Goal: Task Accomplishment & Management: Complete application form

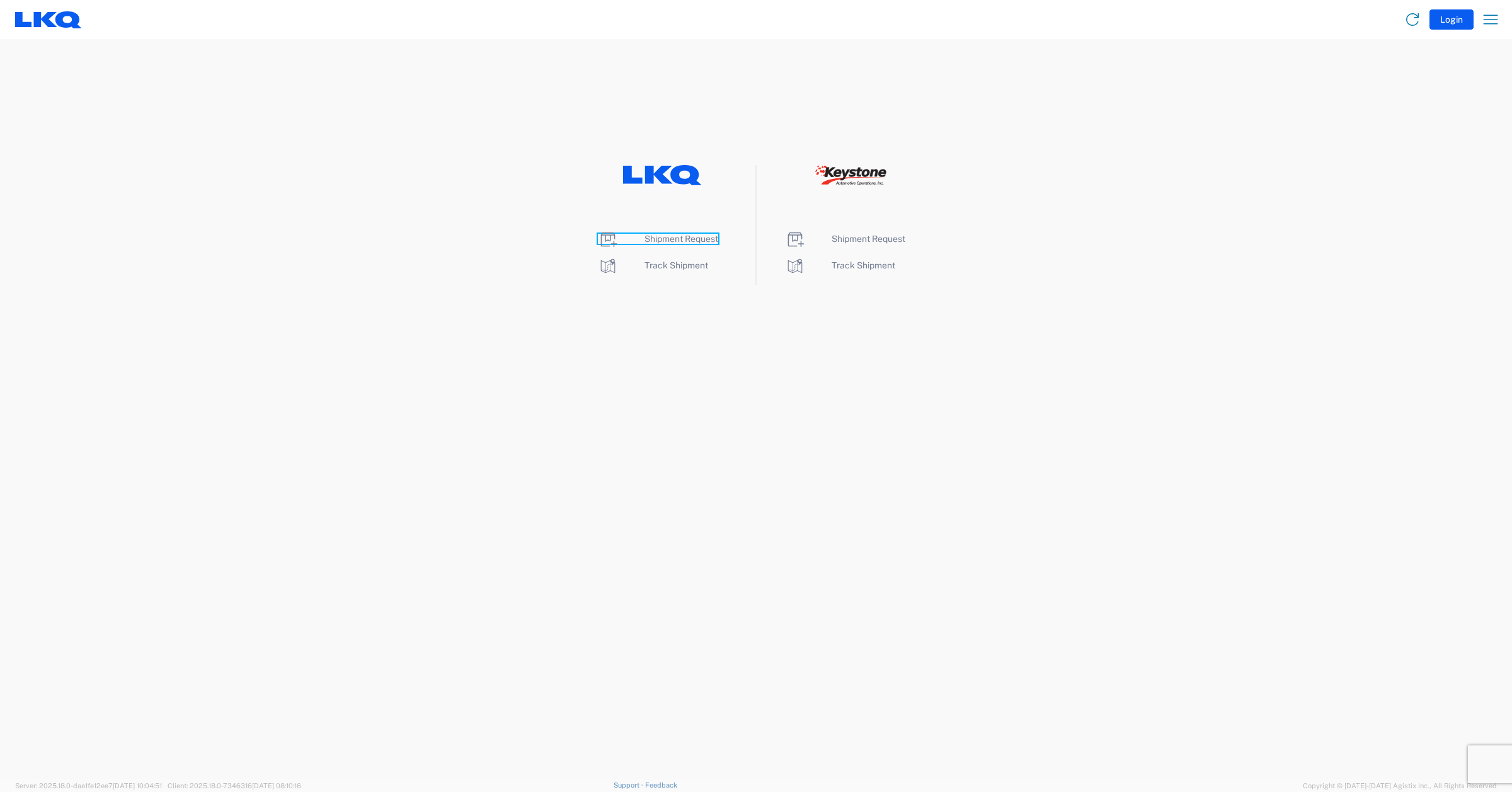
click at [649, 237] on span "Shipment Request" at bounding box center [681, 238] width 73 height 10
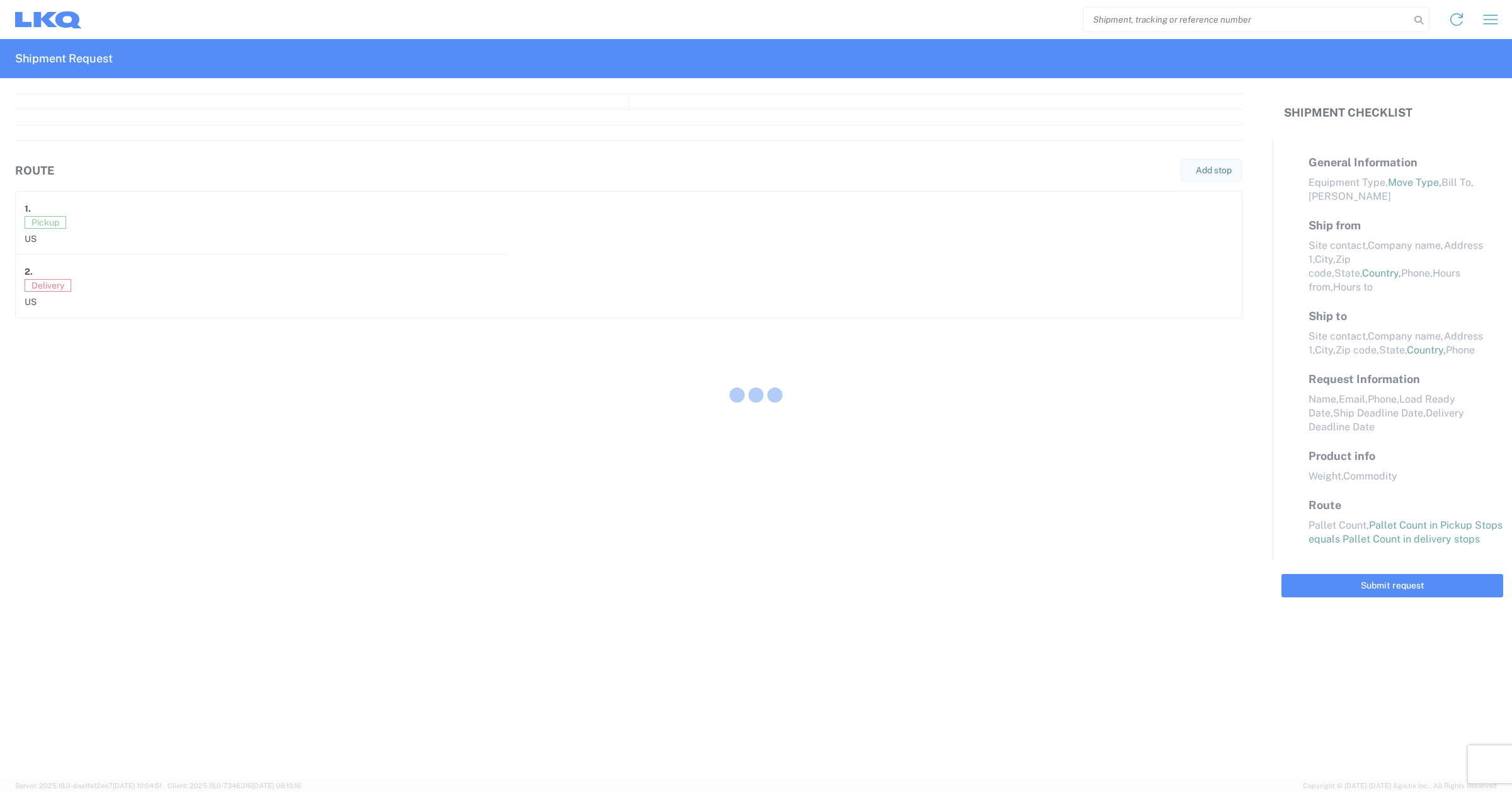
select select "FULL"
select select "US"
select select "LBS"
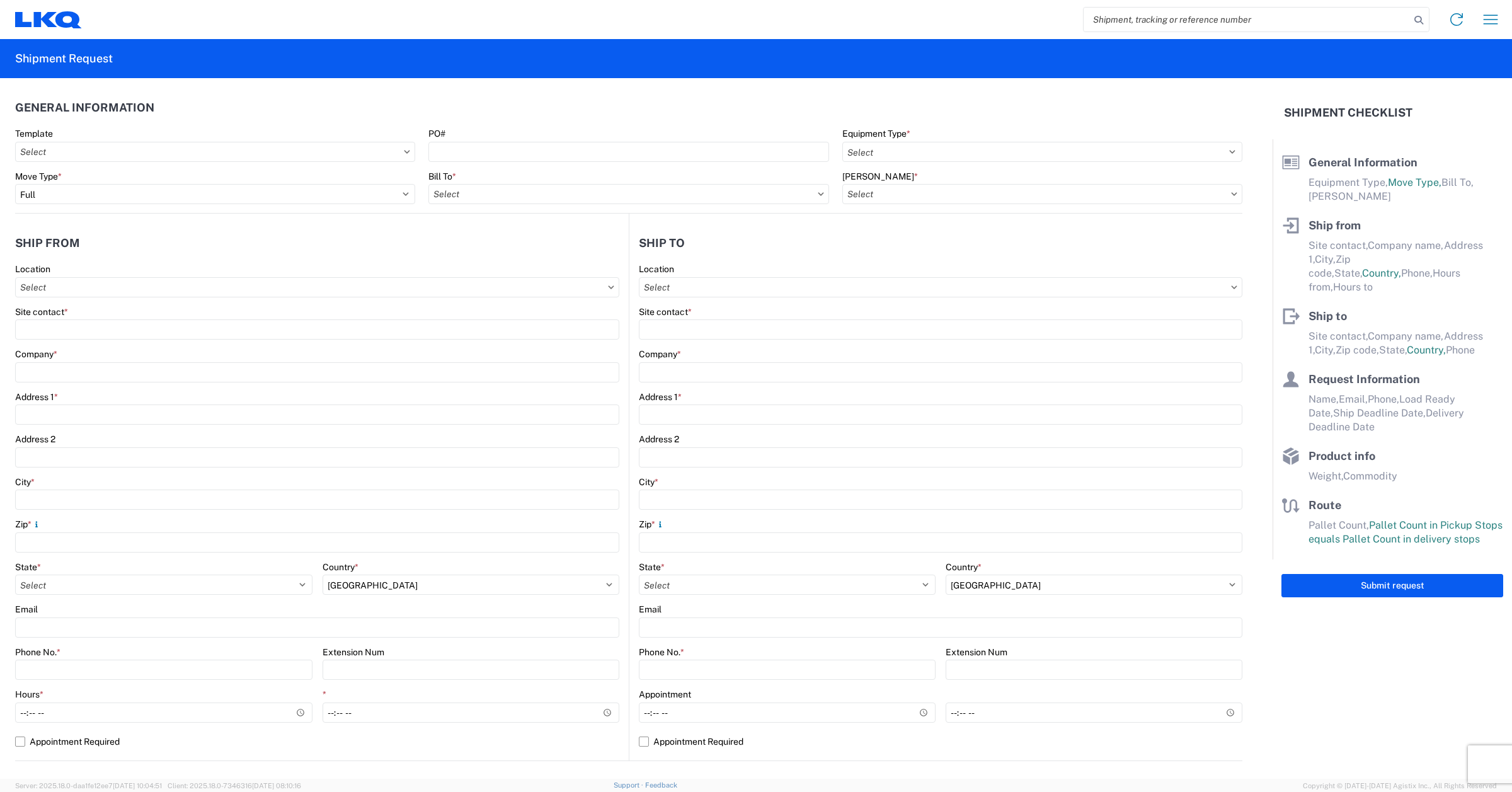
click at [818, 194] on icon at bounding box center [820, 194] width 5 height 3
click at [681, 197] on input "Bill To *" at bounding box center [628, 194] width 400 height 20
type input "7195"
click at [542, 250] on div "7195 LKQ Canada Region Office" at bounding box center [538, 250] width 221 height 20
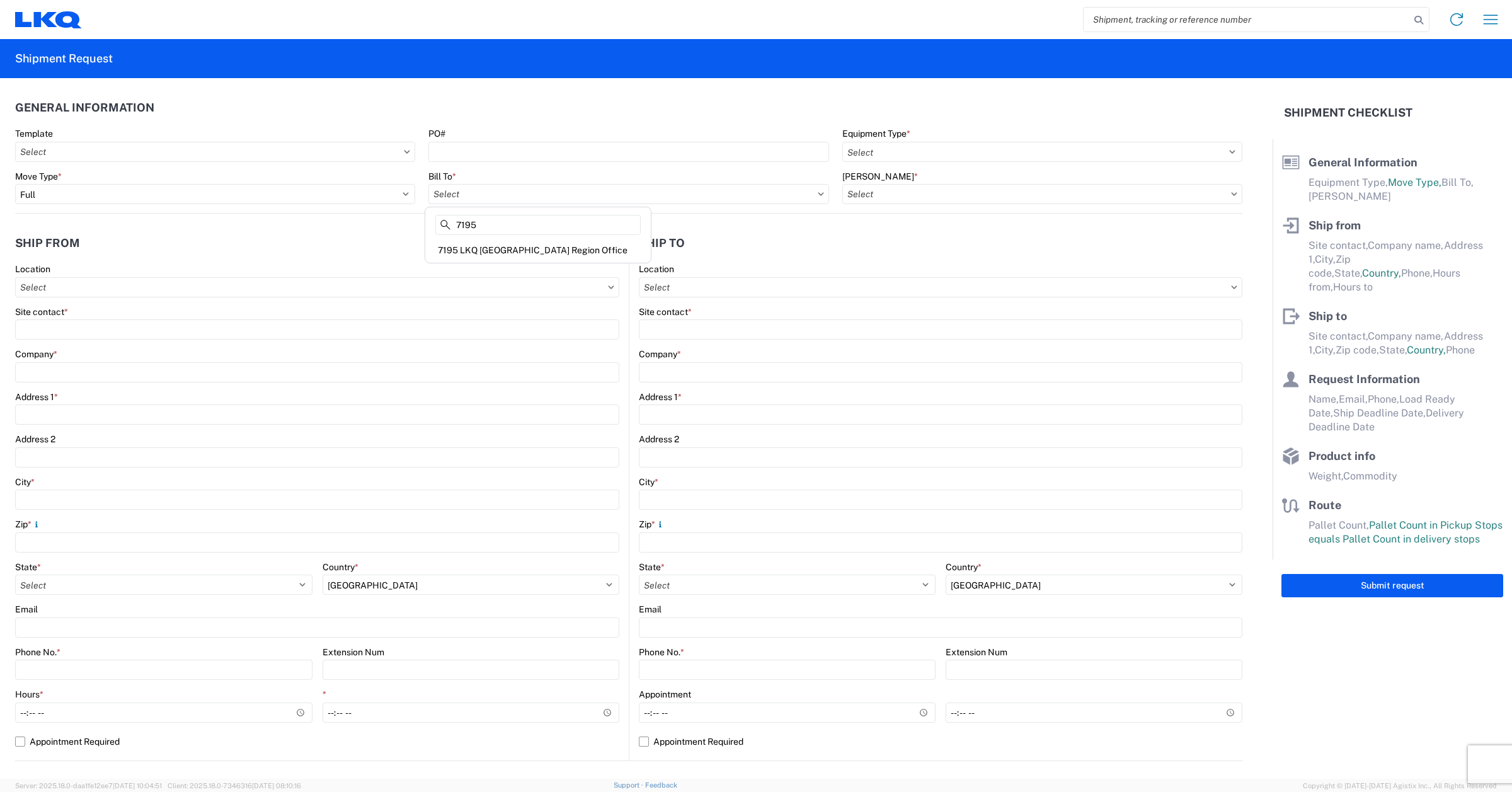
type input "7195 LKQ Canada Region Office"
click at [1231, 193] on icon at bounding box center [1234, 194] width 6 height 4
click at [930, 198] on input "Bill Code *" at bounding box center [1042, 194] width 400 height 20
